Goal: Task Accomplishment & Management: Use online tool/utility

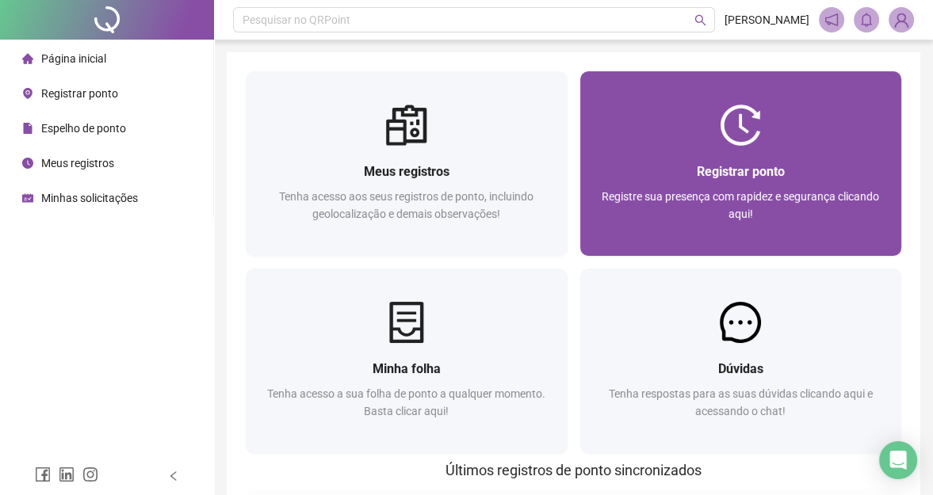
click at [705, 192] on span "Registre sua presença com rapidez e segurança clicando aqui!" at bounding box center [739, 205] width 277 height 30
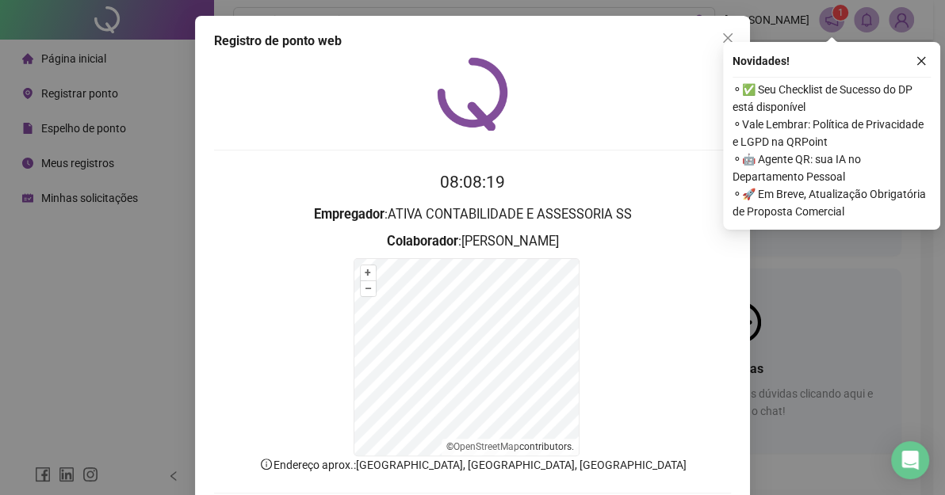
scroll to position [83, 0]
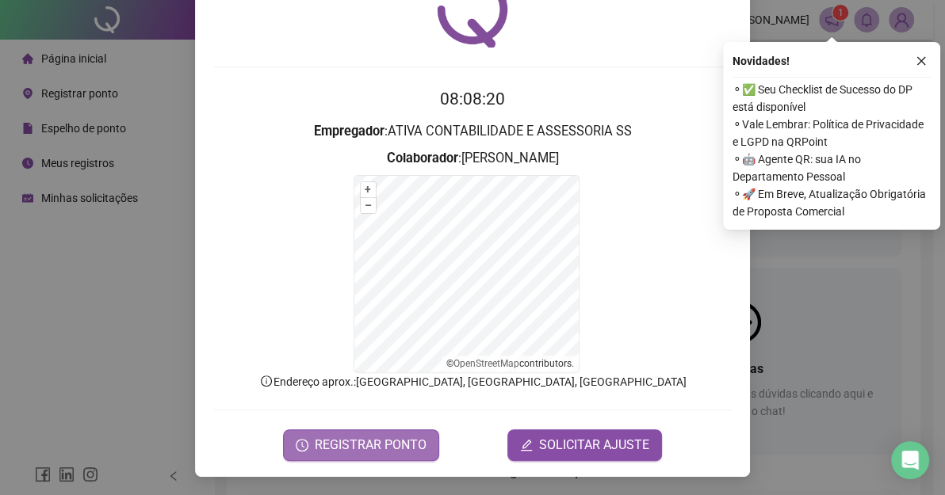
click at [388, 437] on span "REGISTRAR PONTO" at bounding box center [371, 445] width 112 height 19
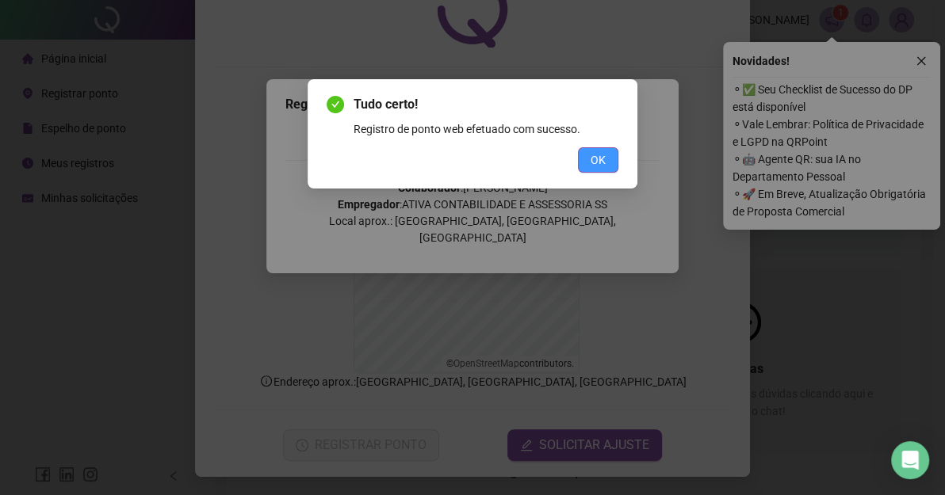
click at [591, 160] on span "OK" at bounding box center [597, 159] width 15 height 17
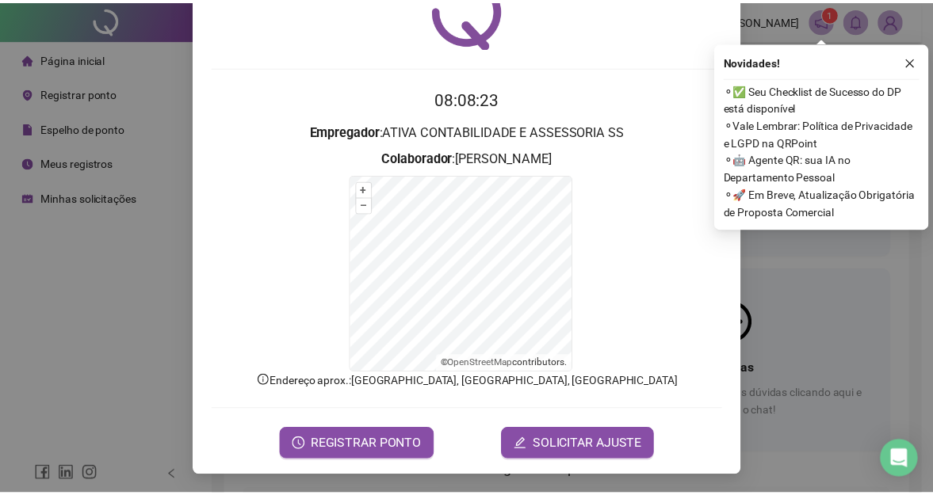
scroll to position [0, 0]
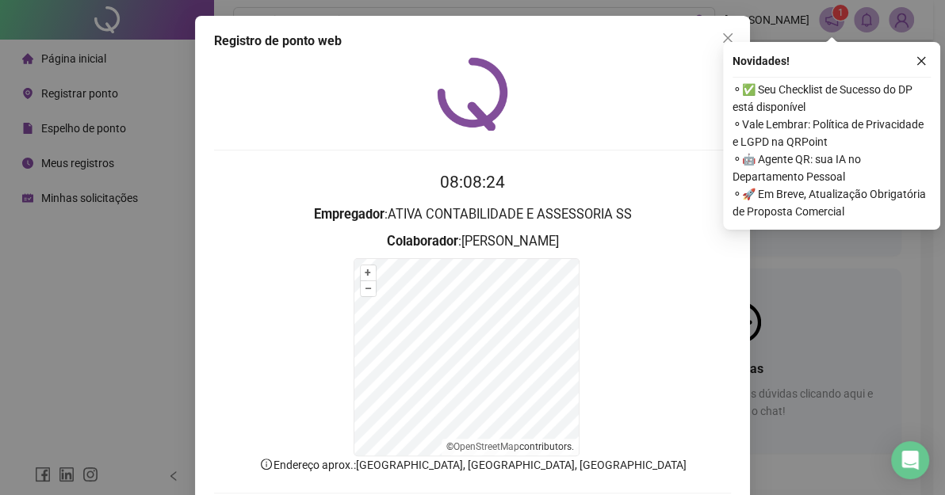
click at [708, 34] on div "Registro de ponto web" at bounding box center [472, 41] width 517 height 19
click at [715, 34] on span "Close" at bounding box center [727, 38] width 25 height 13
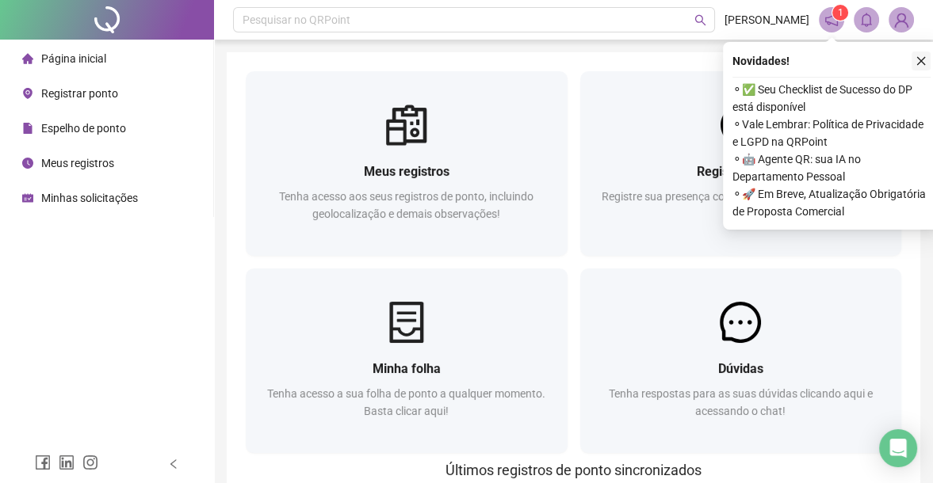
click at [915, 54] on button "button" at bounding box center [920, 61] width 19 height 19
